Goal: Information Seeking & Learning: Learn about a topic

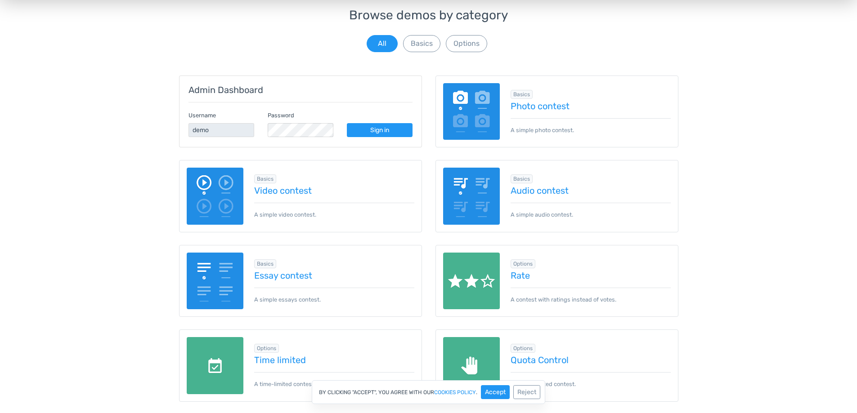
scroll to position [90, 0]
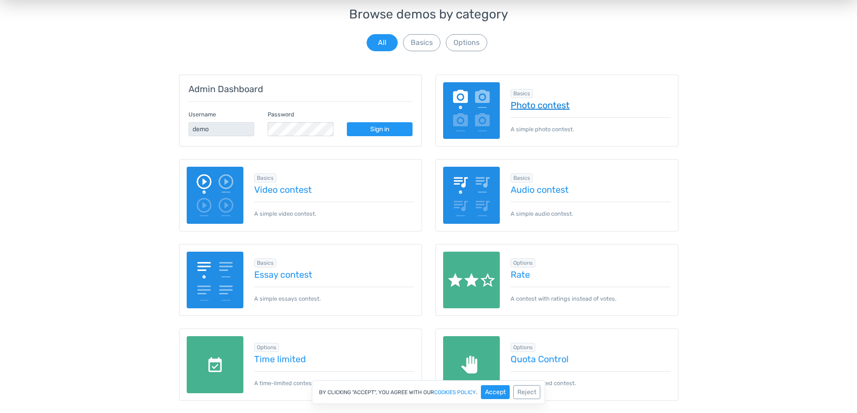
click at [543, 103] on link "Photo contest" at bounding box center [590, 105] width 160 height 10
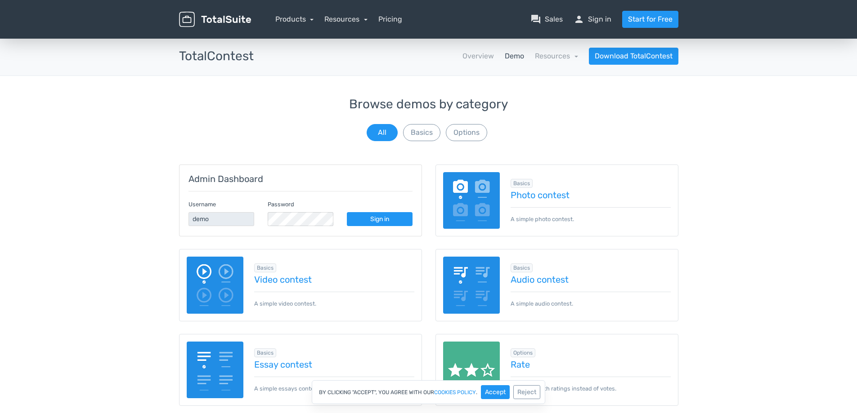
drag, startPoint x: 509, startPoint y: 63, endPoint x: 510, endPoint y: 70, distance: 6.4
drag, startPoint x: 510, startPoint y: 70, endPoint x: 471, endPoint y: 64, distance: 40.0
click at [471, 64] on nav "Overview Demo Resources school Documentation article Changelog Download TotalCo…" at bounding box center [472, 56] width 425 height 17
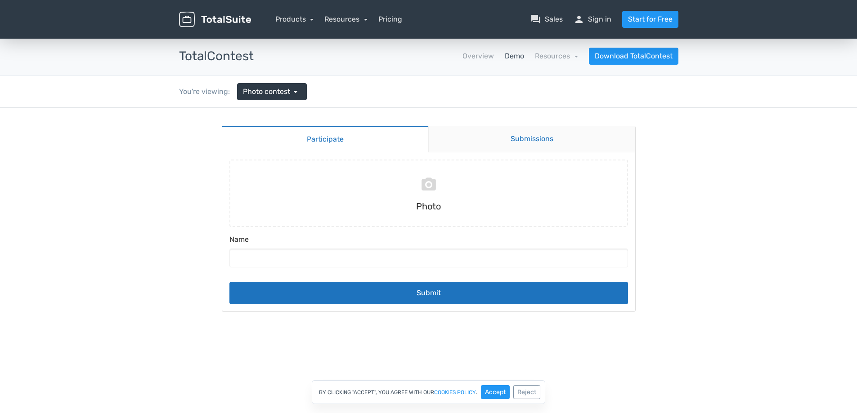
click at [502, 131] on link "Submissions" at bounding box center [531, 139] width 207 height 26
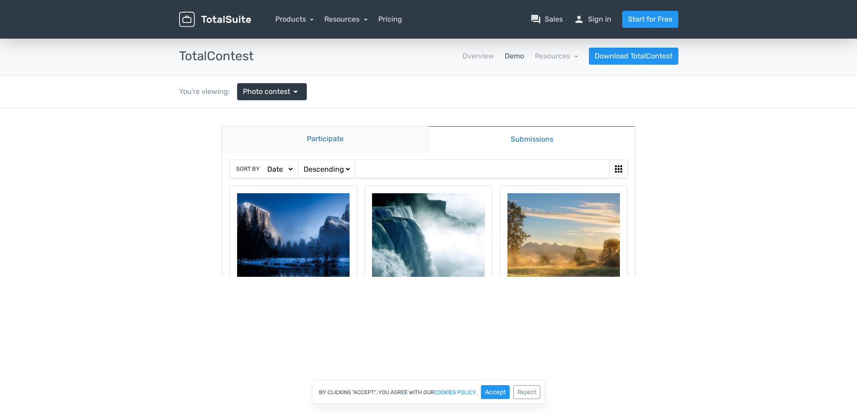
click at [370, 151] on link "Participate" at bounding box center [325, 139] width 206 height 26
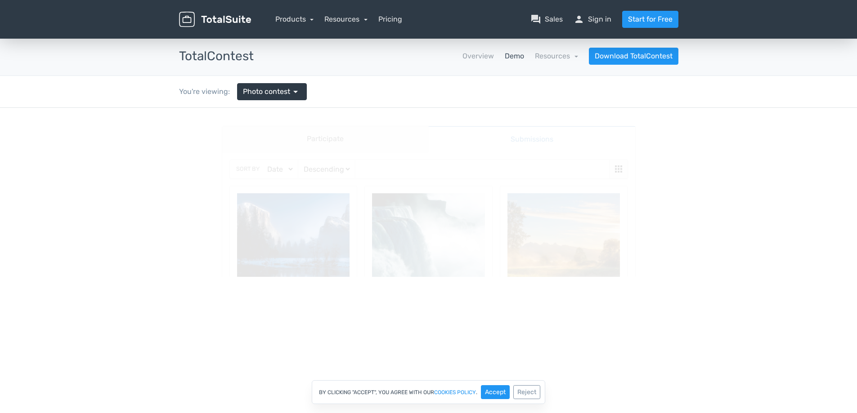
click at [515, 58] on link "Demo" at bounding box center [514, 56] width 19 height 11
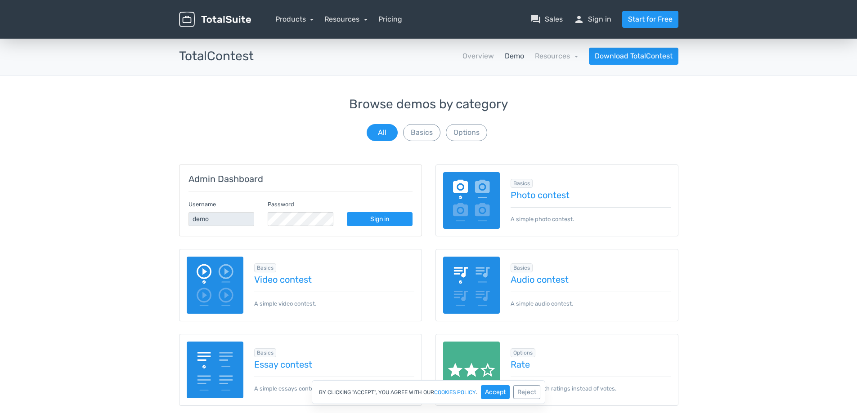
click at [515, 58] on link "Demo" at bounding box center [514, 56] width 19 height 11
